Goal: Task Accomplishment & Management: Use online tool/utility

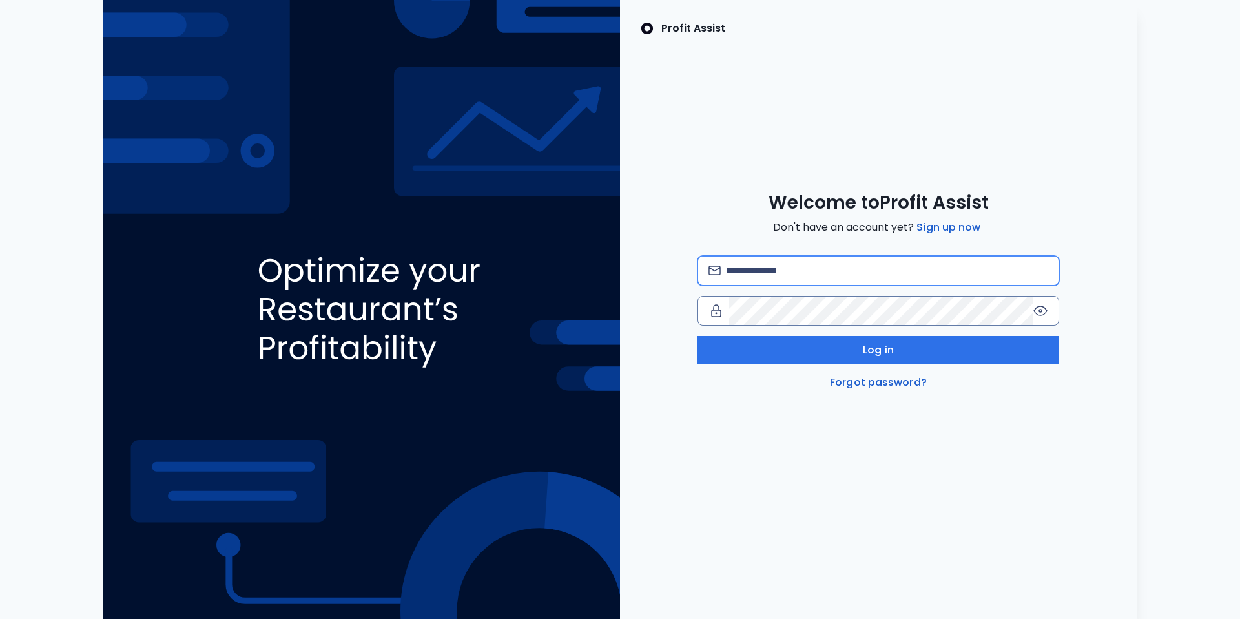
click at [759, 276] on input "email" at bounding box center [887, 270] width 322 height 28
type input "**********"
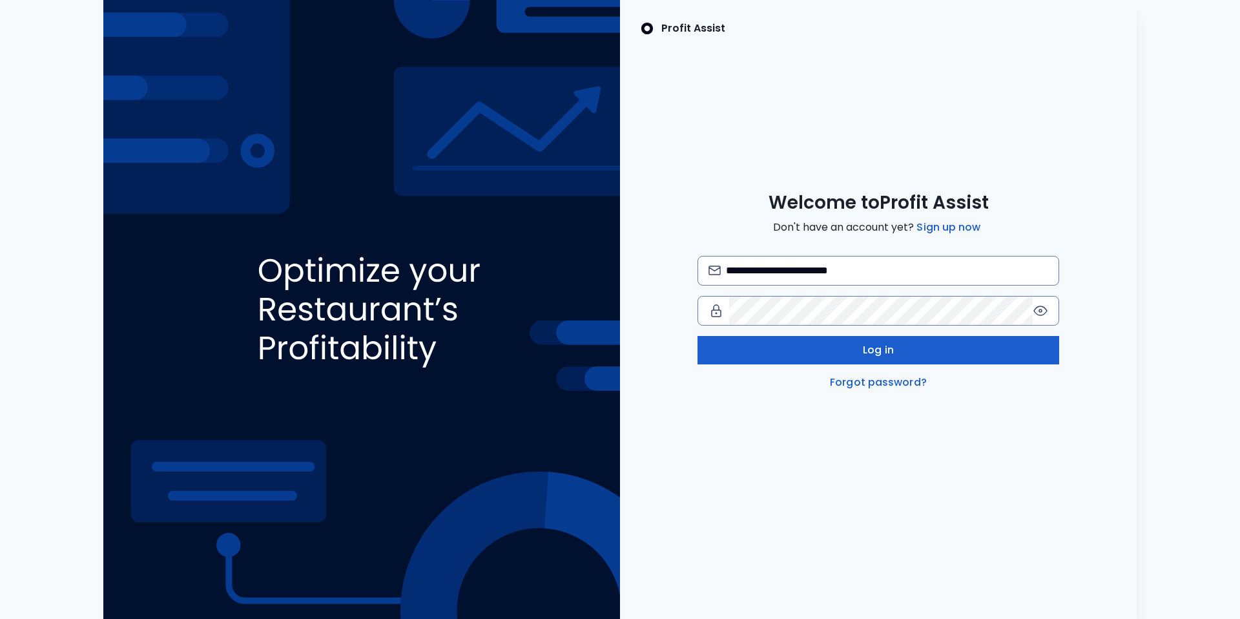
click at [842, 347] on button "Log in" at bounding box center [878, 350] width 362 height 28
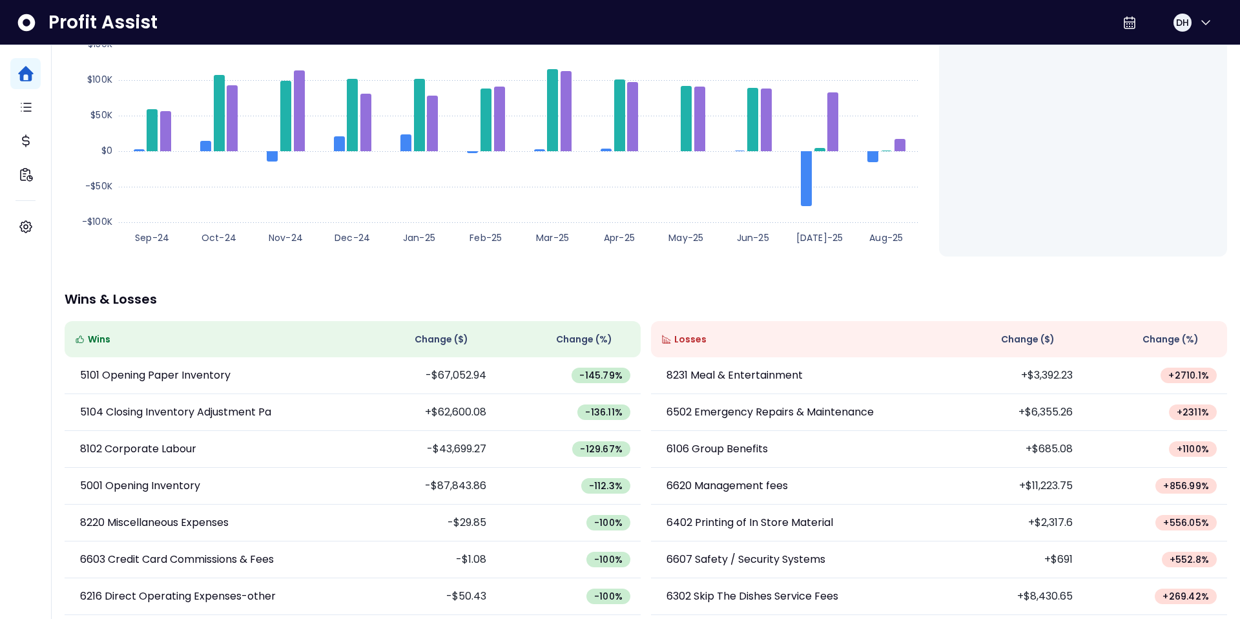
scroll to position [191, 0]
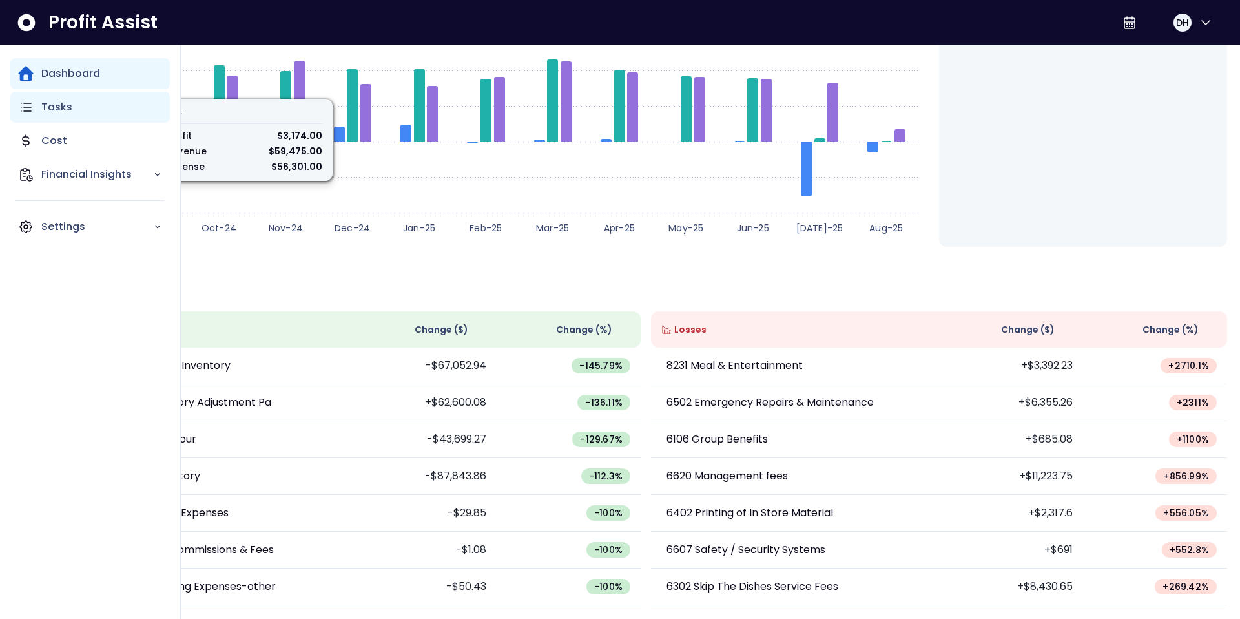
click at [36, 107] on div "Tasks" at bounding box center [89, 107] width 159 height 31
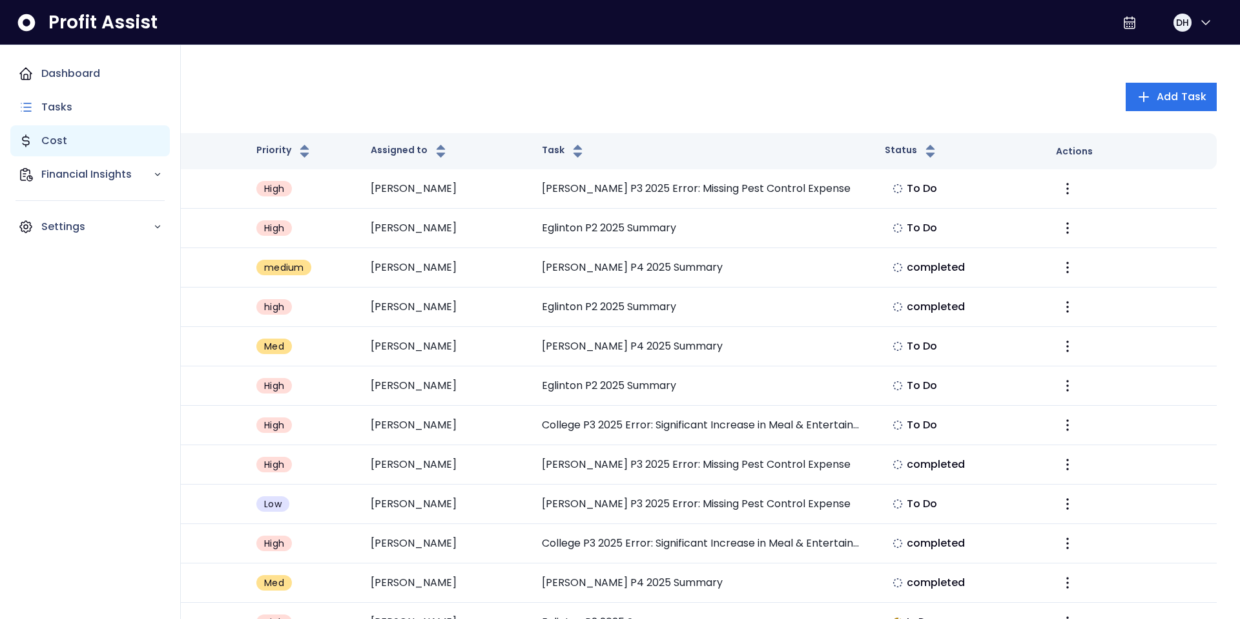
click at [59, 139] on p "Cost" at bounding box center [54, 140] width 26 height 15
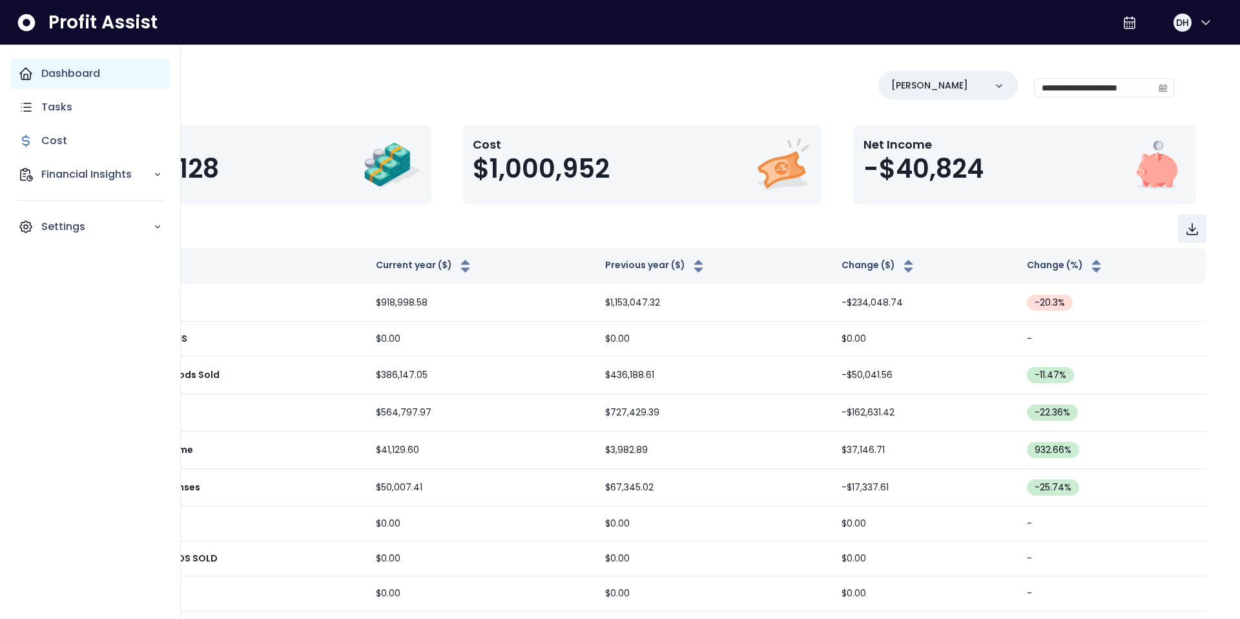
click at [59, 76] on p "Dashboard" at bounding box center [70, 73] width 59 height 15
